Goal: Transaction & Acquisition: Book appointment/travel/reservation

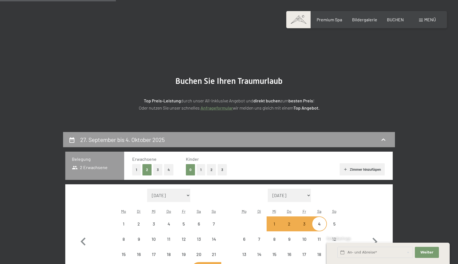
select select "[DATE]"
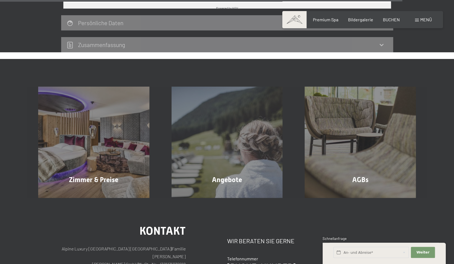
scroll to position [1615, 0]
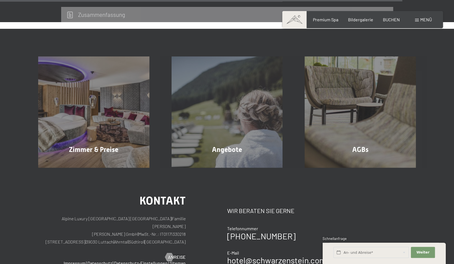
select select "2025-09-01"
select select "2025-10-01"
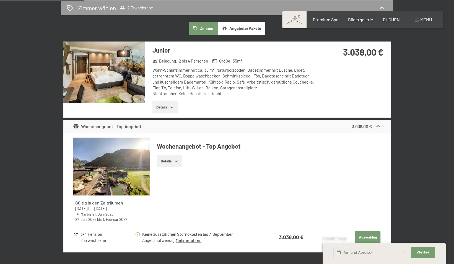
scroll to position [332, 0]
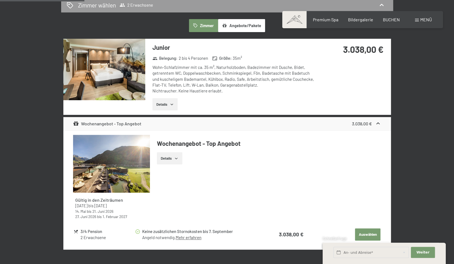
click at [120, 81] on img at bounding box center [104, 69] width 82 height 61
click at [0, 0] on button "button" at bounding box center [0, 0] width 0 height 0
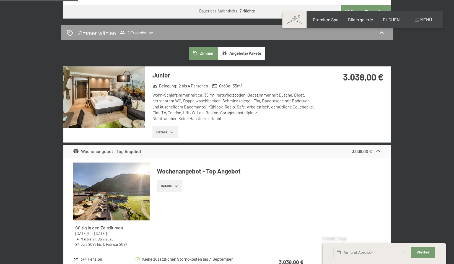
click at [219, 34] on div "Zimmer wählen 2 Erwachsene" at bounding box center [227, 33] width 321 height 8
select select "2025-09-01"
select select "2025-10-01"
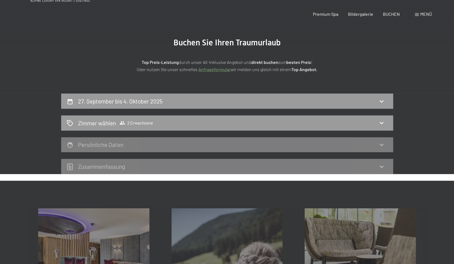
scroll to position [0, 0]
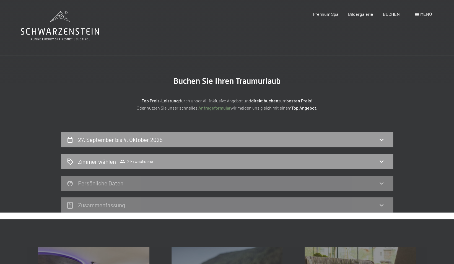
click at [58, 23] on icon at bounding box center [60, 26] width 78 height 30
